Goal: Information Seeking & Learning: Learn about a topic

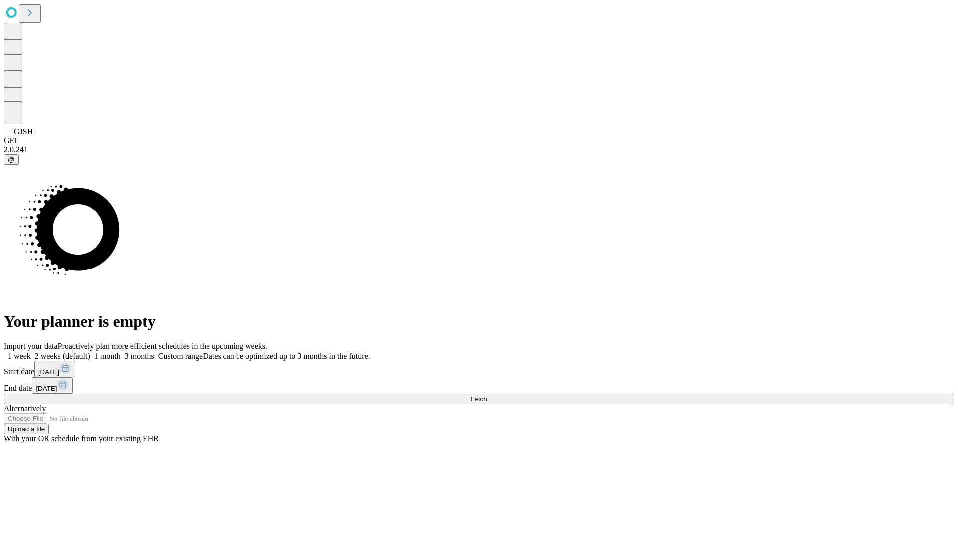
click at [487, 395] on span "Fetch" at bounding box center [479, 398] width 16 height 7
